Goal: Transaction & Acquisition: Purchase product/service

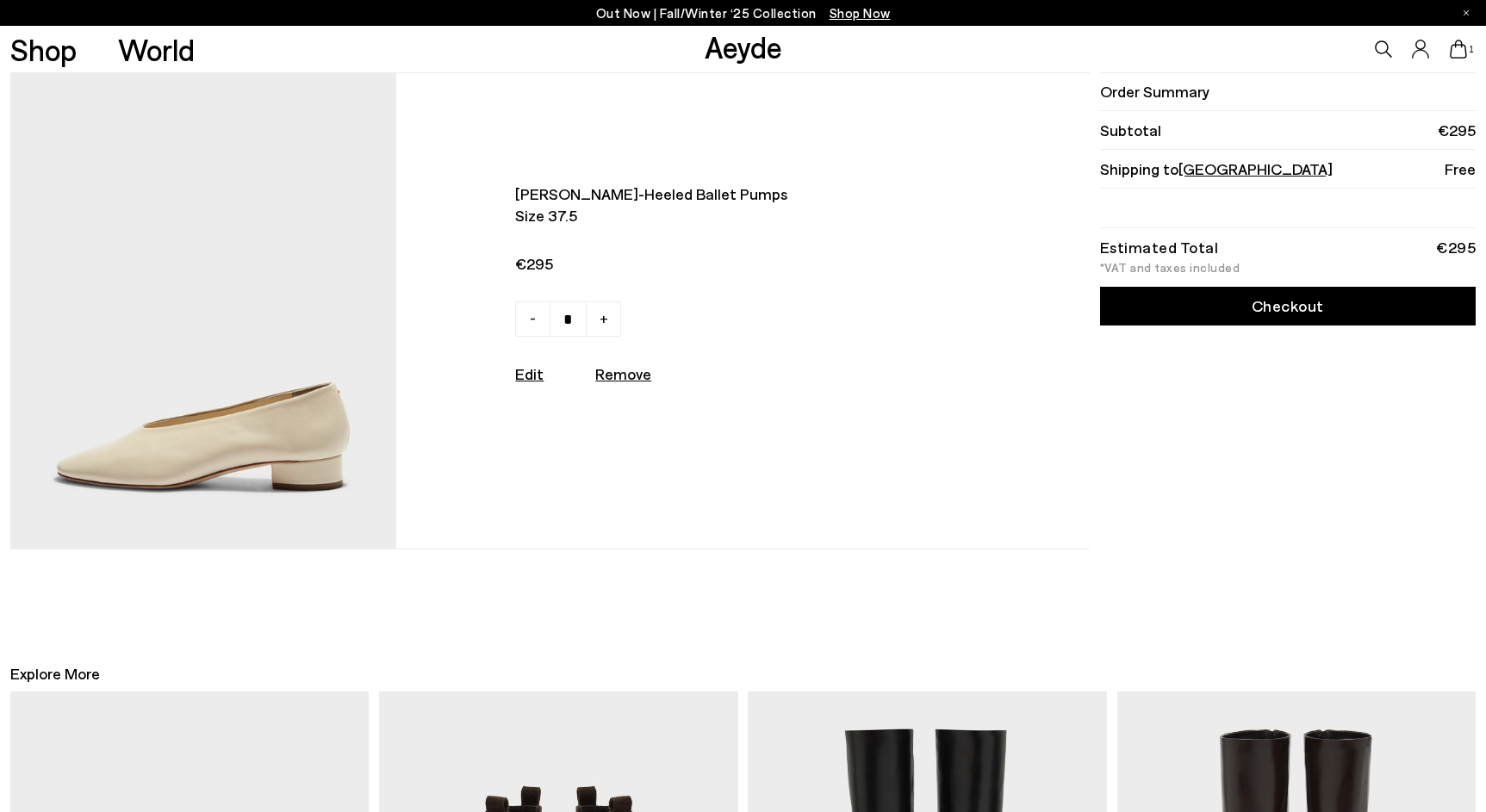
click at [1167, 298] on link "Checkout" at bounding box center [1288, 306] width 376 height 39
click at [249, 439] on img at bounding box center [204, 311] width 387 height 475
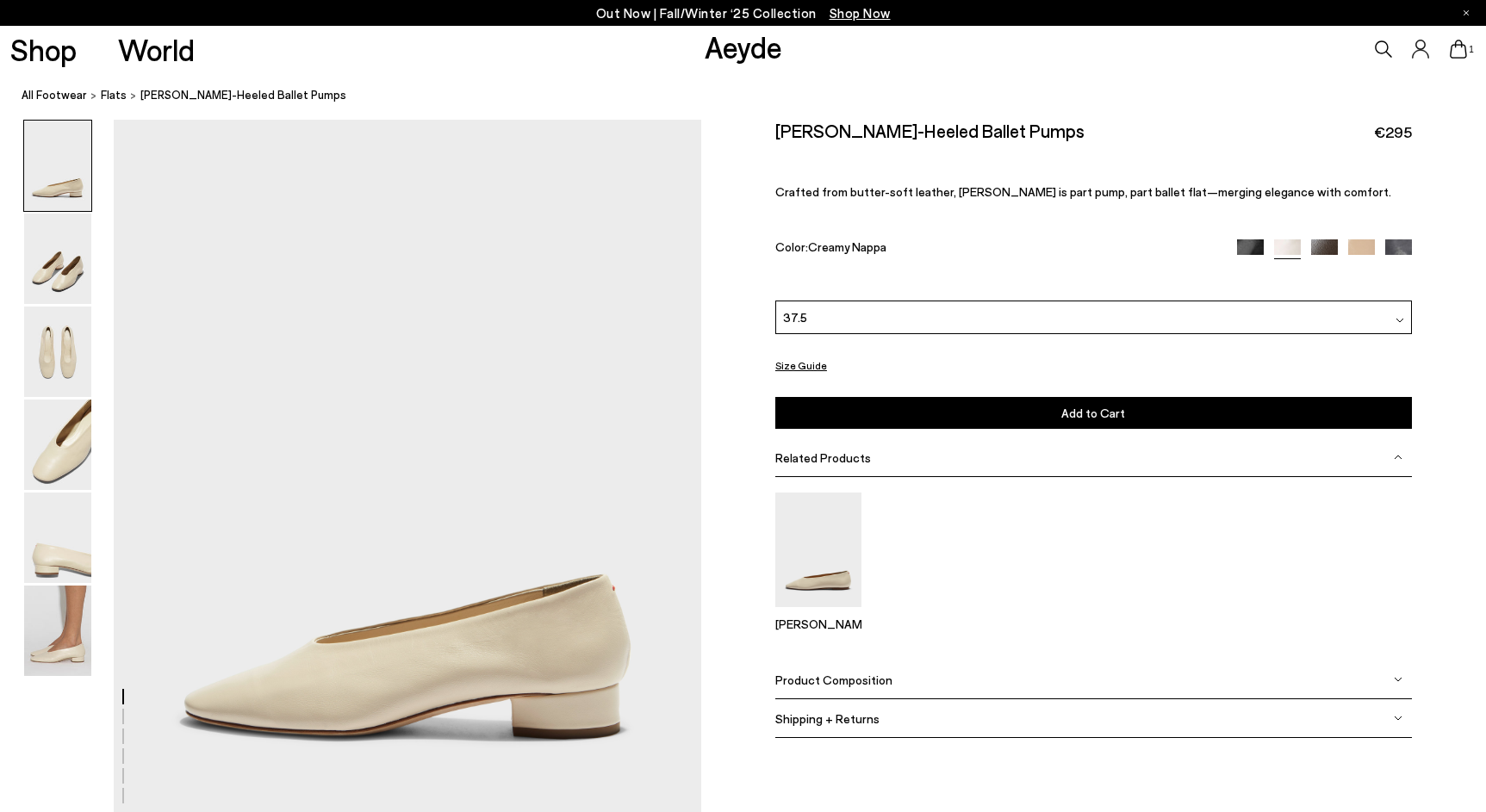
scroll to position [47, 0]
click at [62, 653] on img at bounding box center [57, 631] width 67 height 90
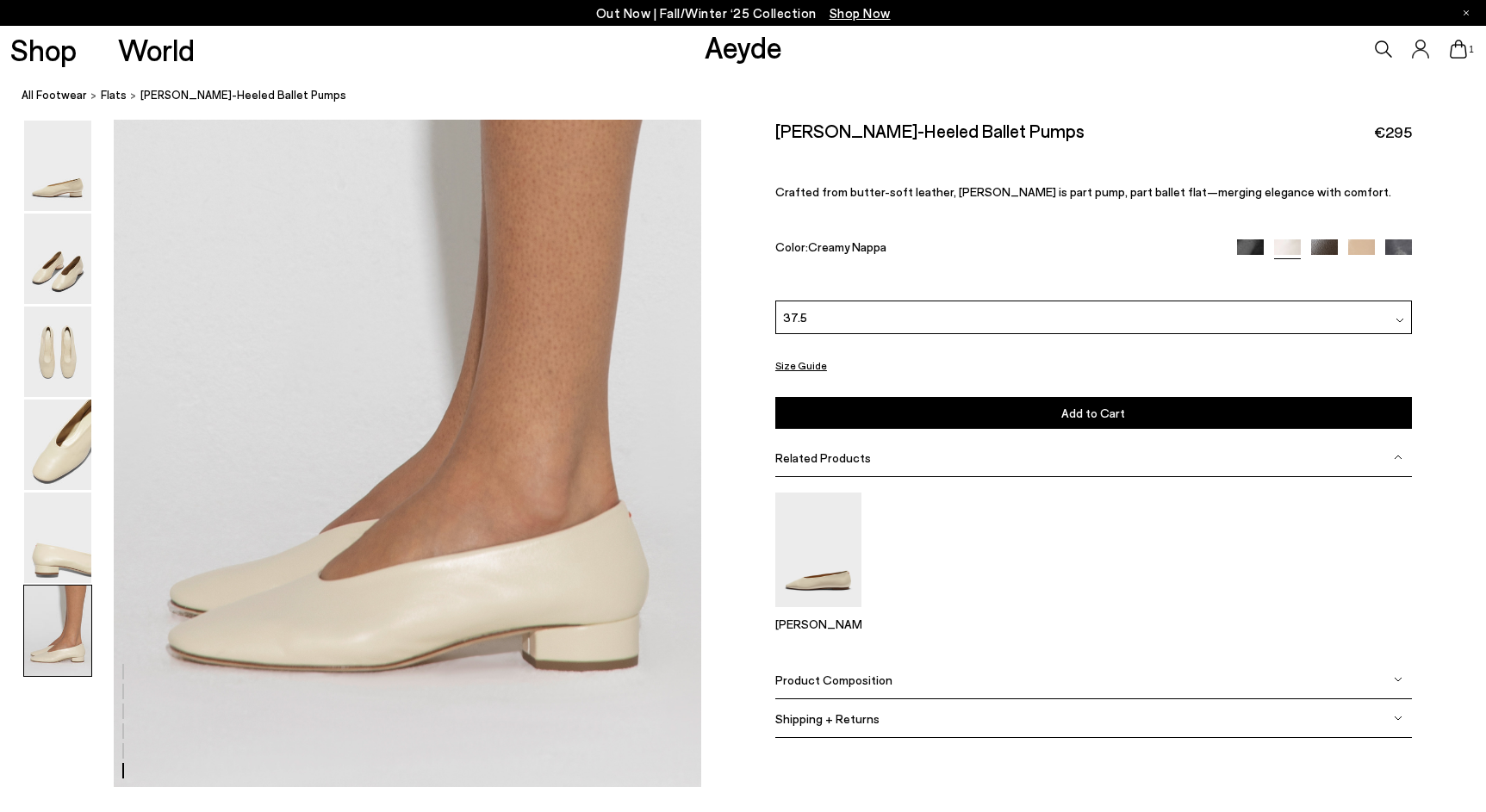
scroll to position [4045, 0]
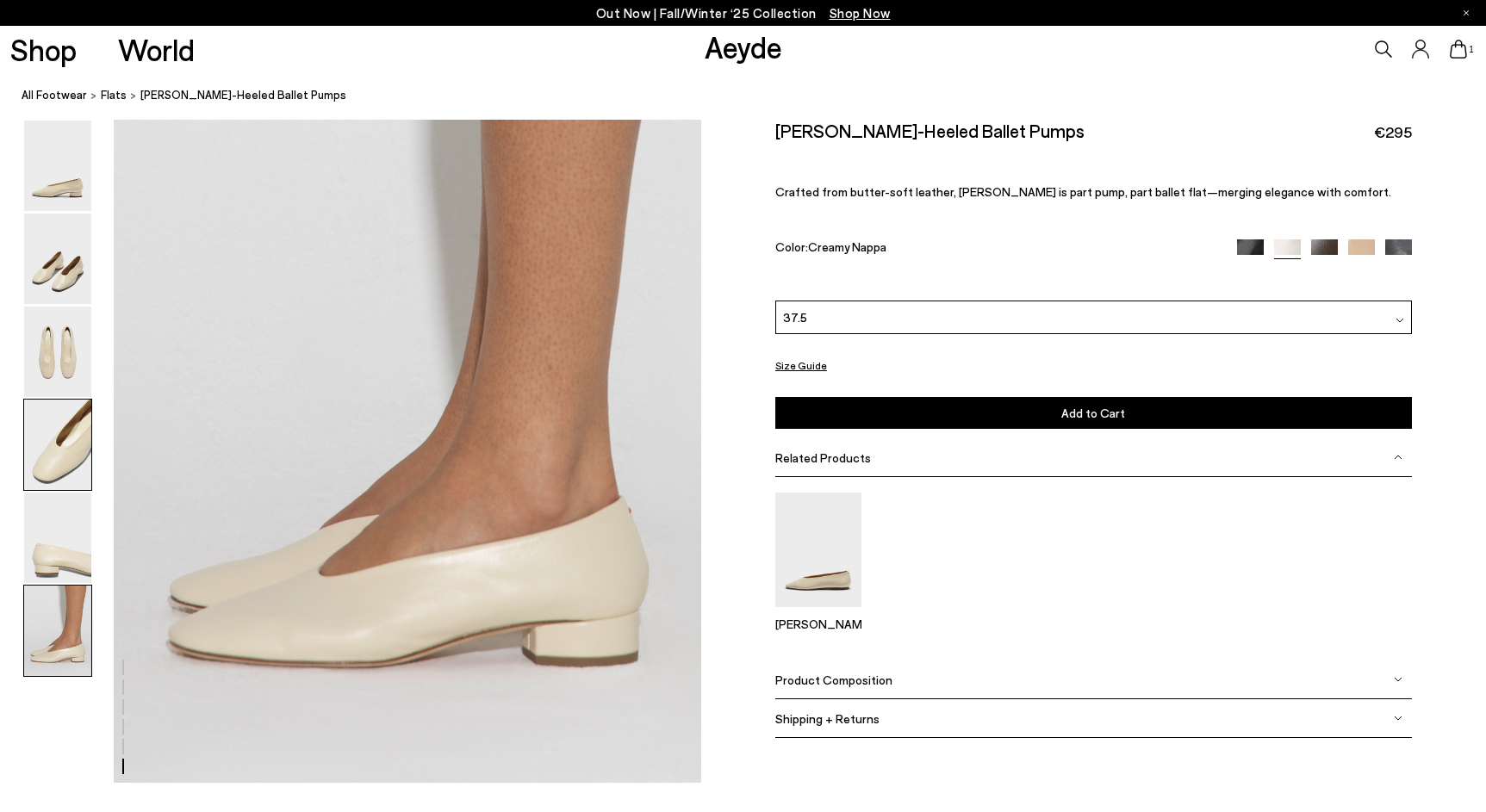
click at [70, 480] on img at bounding box center [57, 445] width 67 height 90
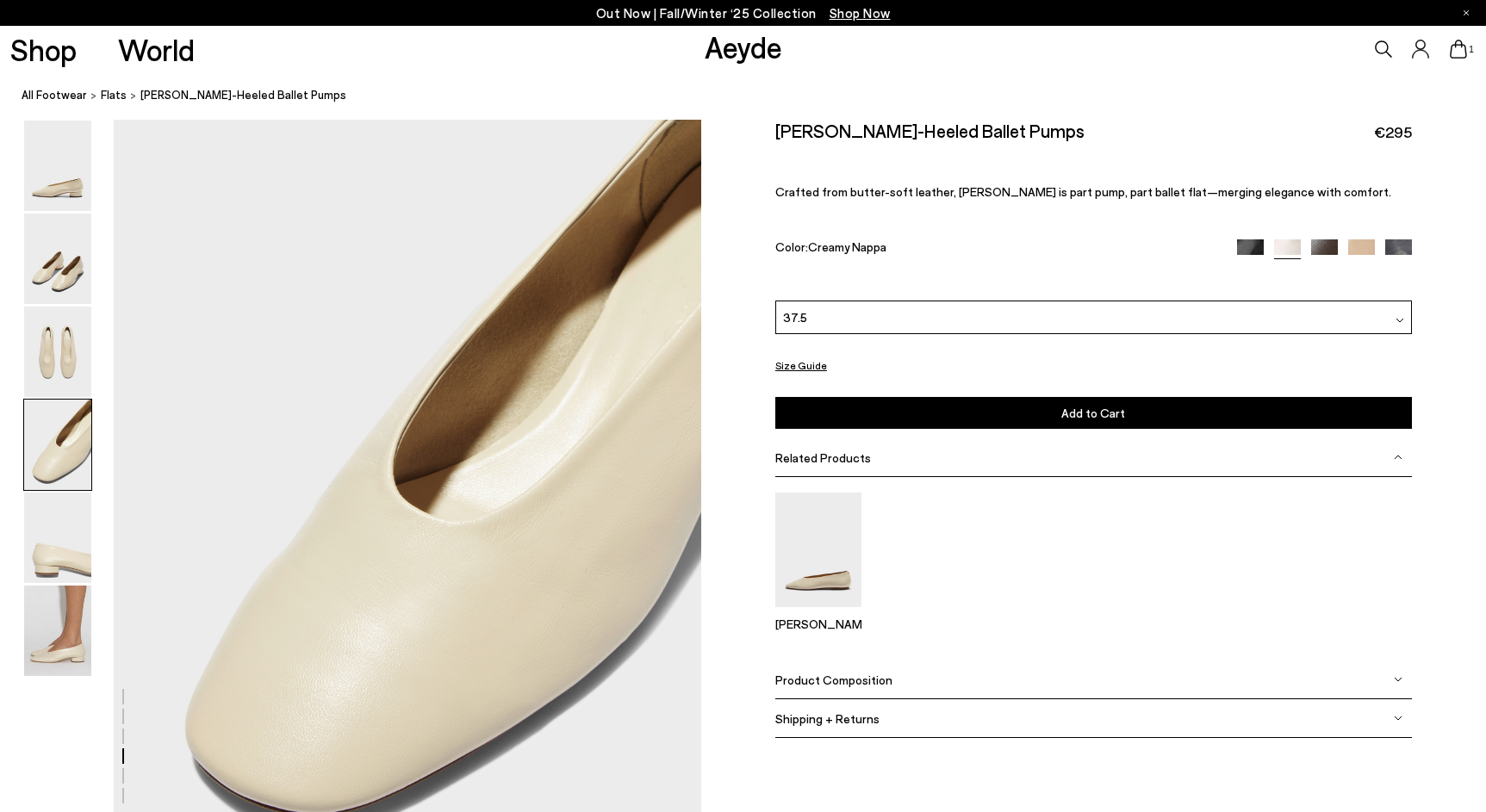
scroll to position [2358, 0]
